Goal: Information Seeking & Learning: Learn about a topic

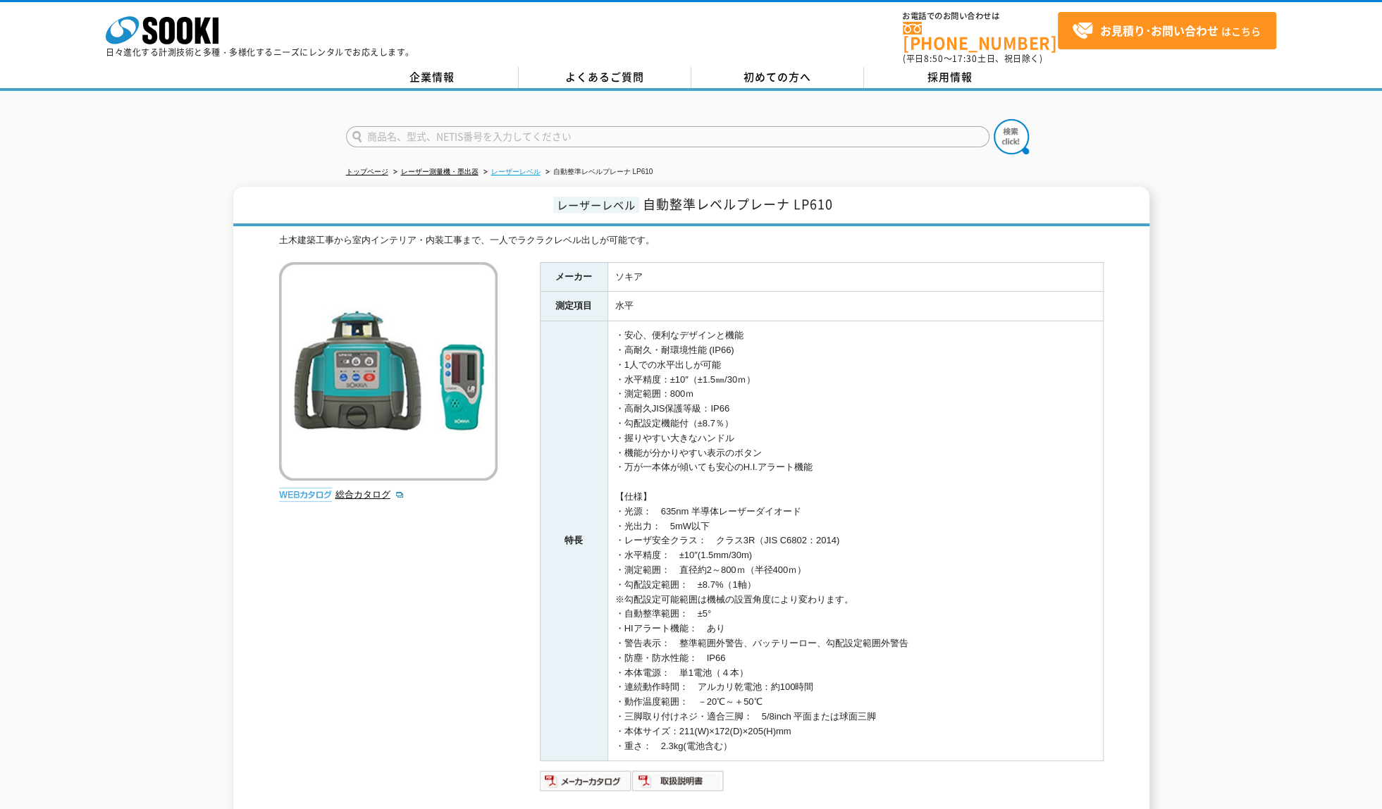
click at [524, 168] on link "レーザーレベル" at bounding box center [515, 172] width 49 height 8
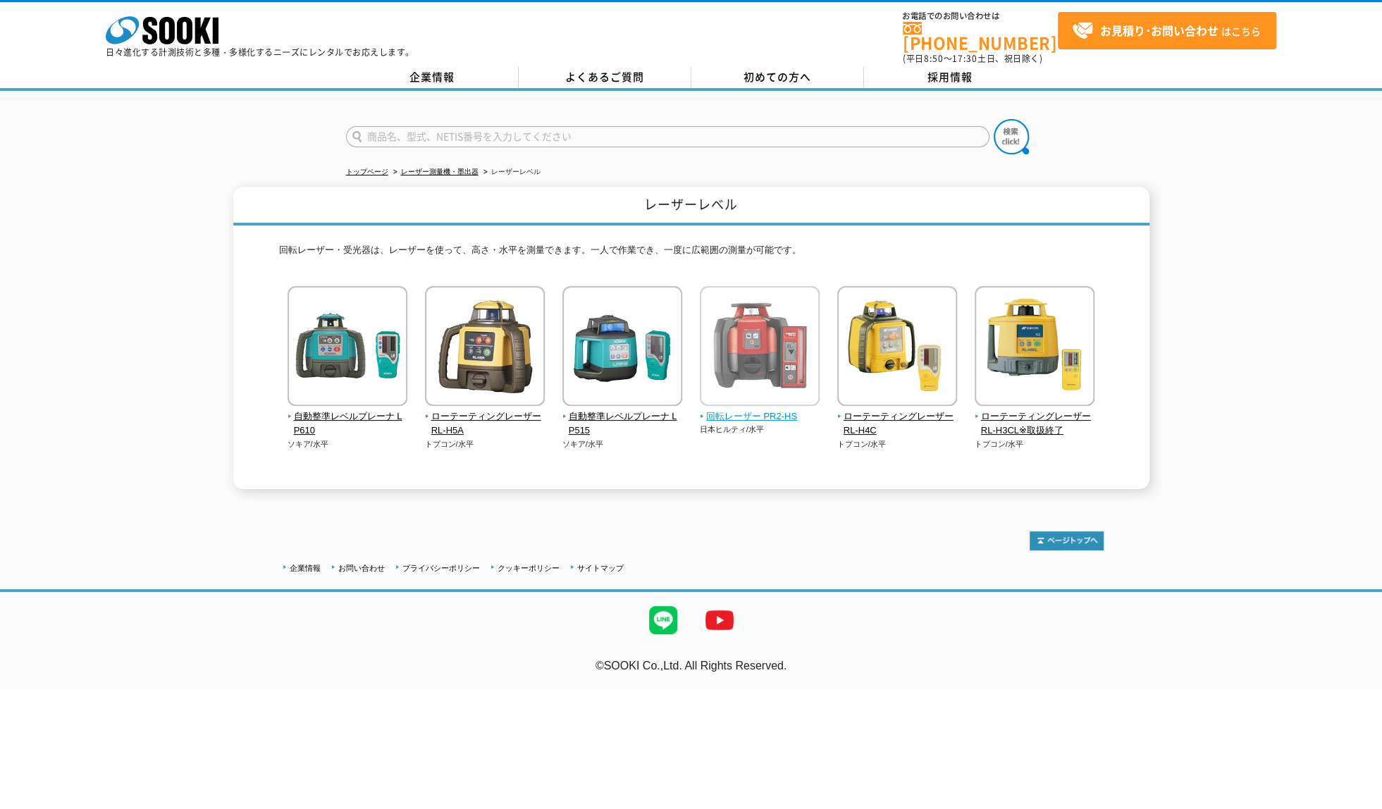
click at [748, 362] on img at bounding box center [760, 347] width 120 height 123
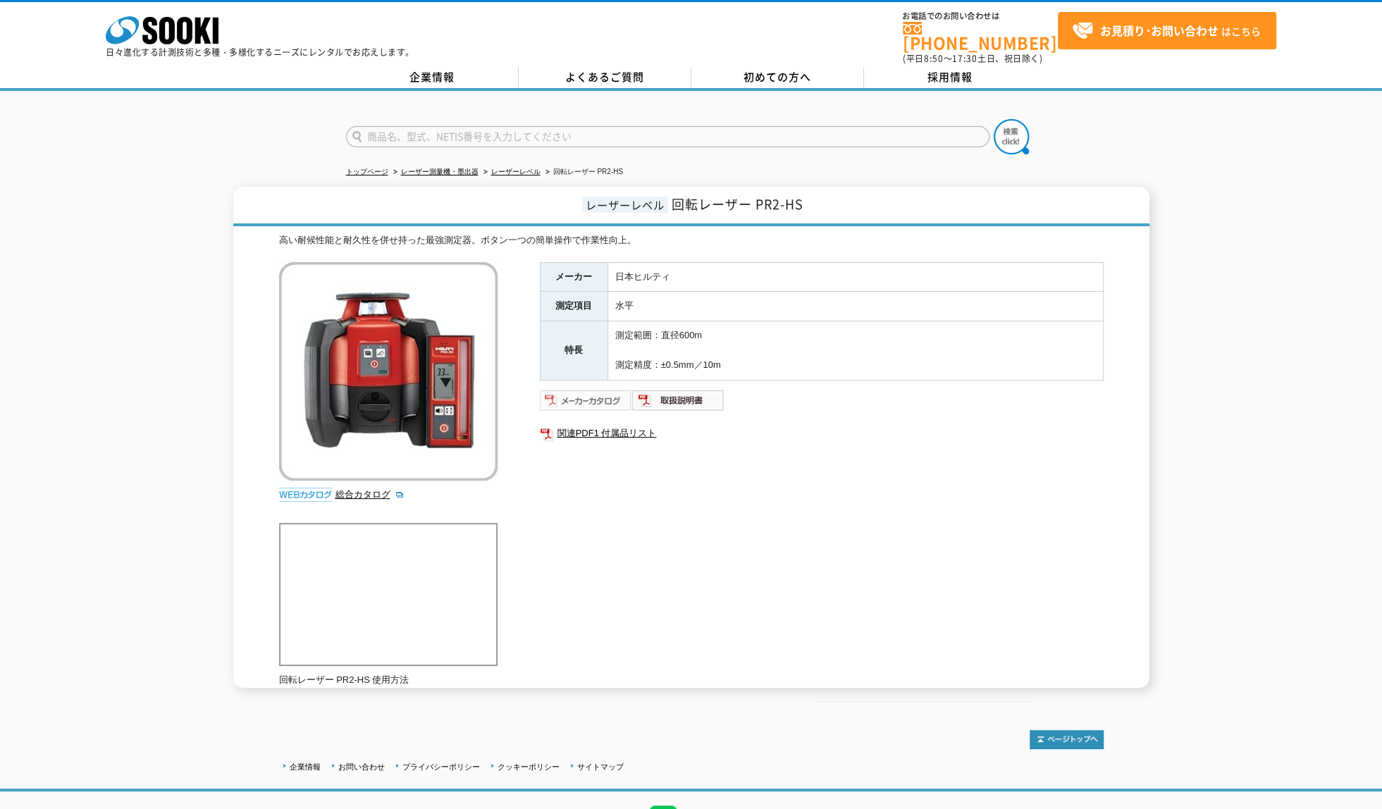
click at [588, 389] on img at bounding box center [586, 400] width 92 height 23
click at [615, 424] on link "関連PDF1 付属品リスト" at bounding box center [822, 433] width 564 height 18
